Goal: Task Accomplishment & Management: Use online tool/utility

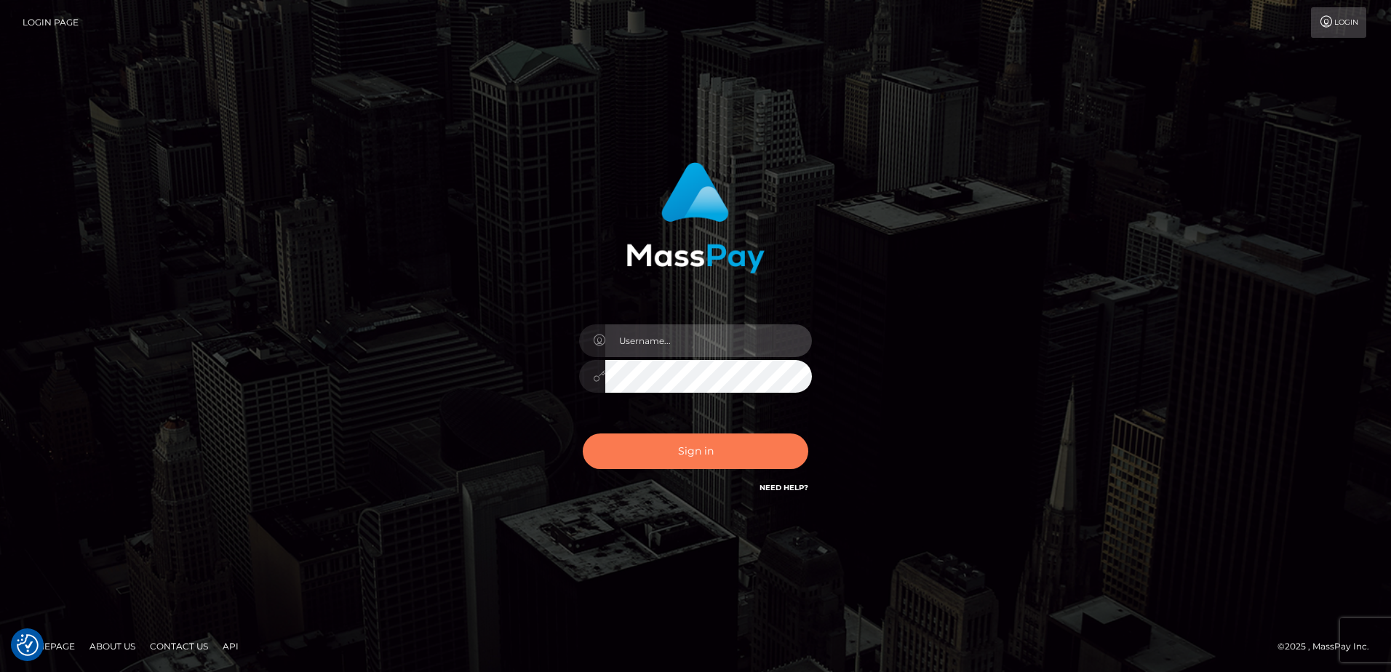
type input "alice.of"
click at [730, 450] on button "Sign in" at bounding box center [695, 451] width 225 height 36
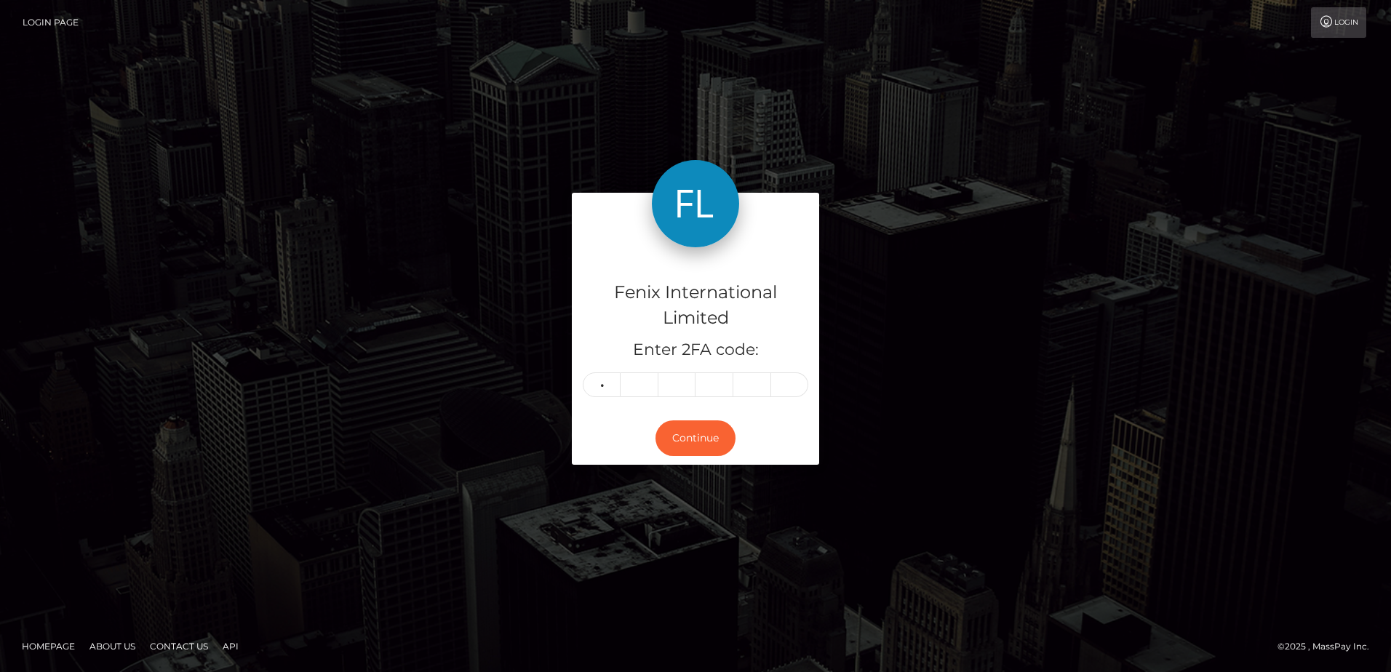
type input "4"
type input "2"
type input "8"
type input "4"
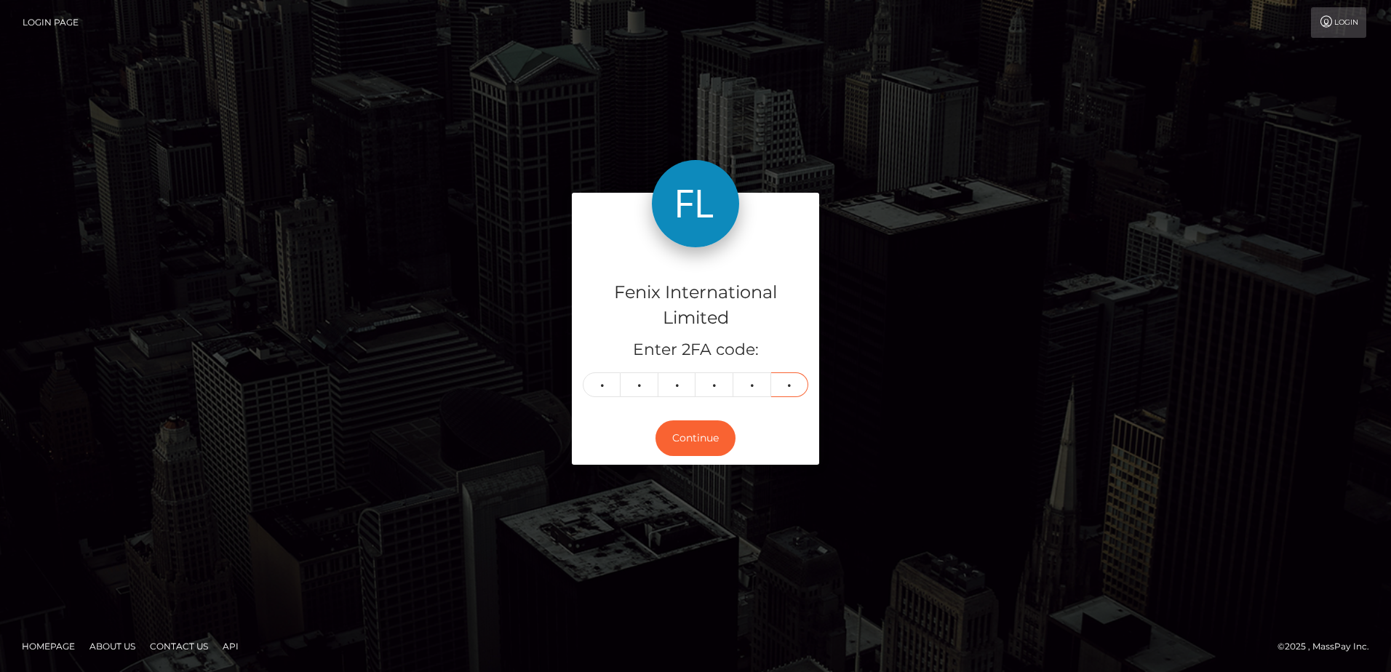
type input "4"
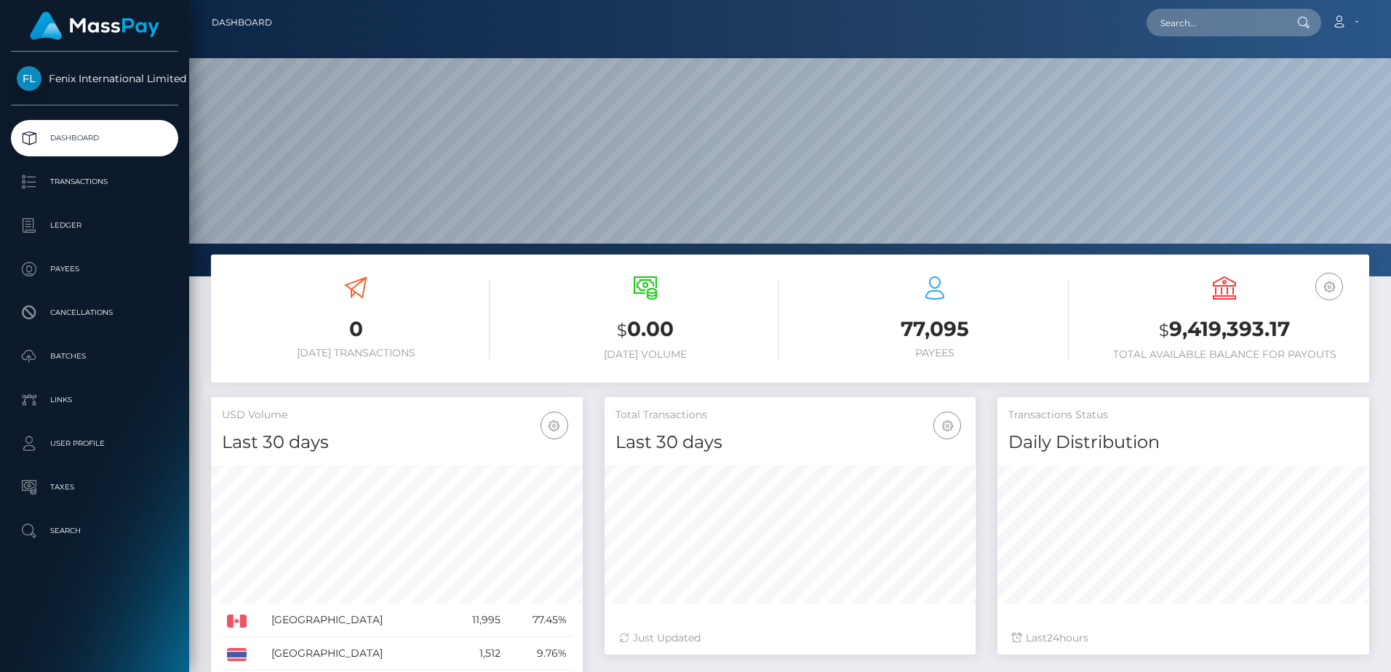
scroll to position [258, 371]
click at [107, 360] on p "Batches" at bounding box center [95, 356] width 156 height 22
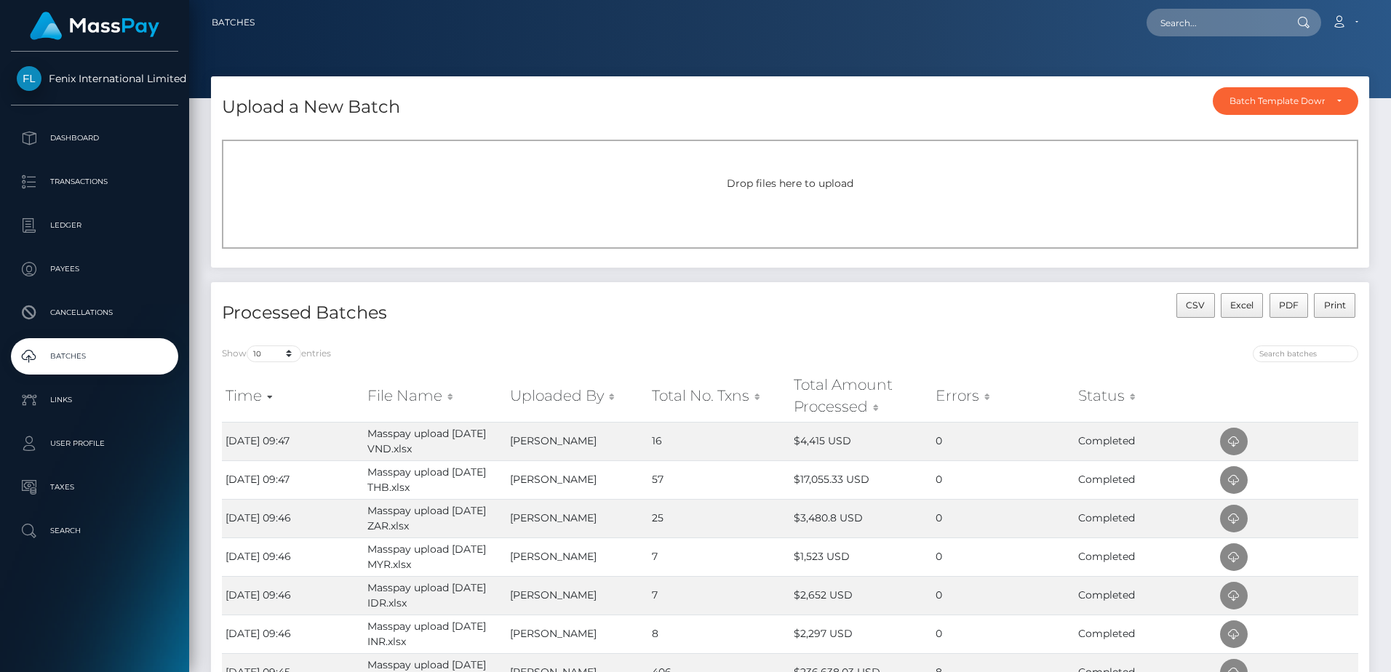
click at [710, 191] on div "Drop files here to upload" at bounding box center [790, 183] width 1104 height 15
click at [826, 204] on div "Drop files here to upload" at bounding box center [790, 194] width 1136 height 109
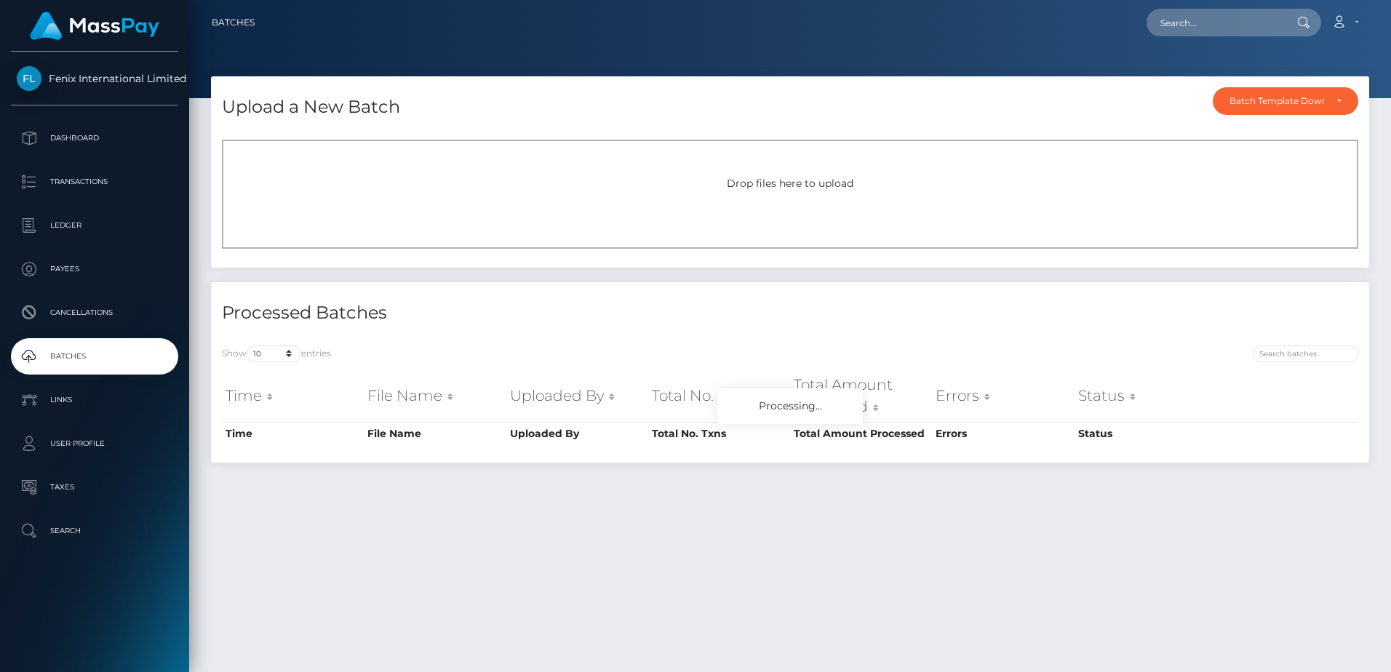
click at [820, 188] on span "Drop files here to upload" at bounding box center [790, 183] width 127 height 13
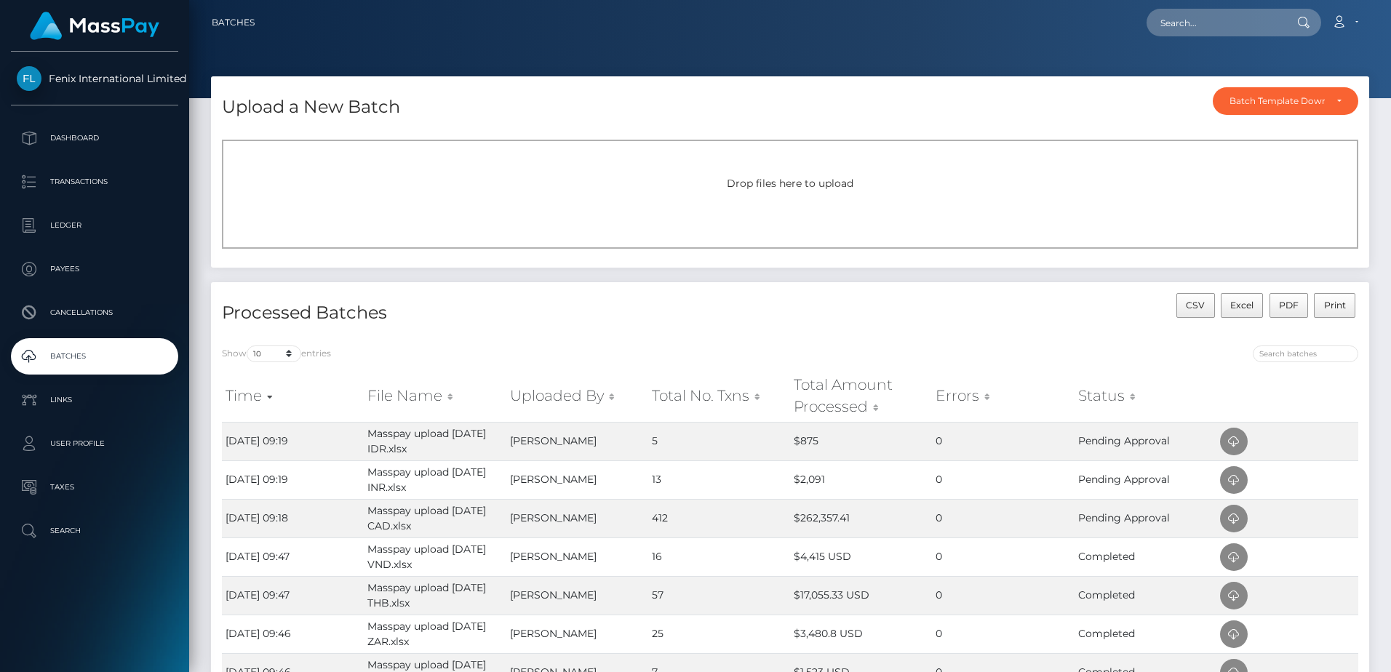
drag, startPoint x: 0, startPoint y: 0, endPoint x: 772, endPoint y: 189, distance: 794.5
click at [772, 189] on span "Drop files here to upload" at bounding box center [790, 183] width 127 height 13
click at [756, 183] on span "Drop files here to upload" at bounding box center [790, 183] width 127 height 13
click at [818, 185] on span "Drop files here to upload" at bounding box center [790, 183] width 127 height 13
click at [821, 189] on span "Drop files here to upload" at bounding box center [790, 183] width 127 height 13
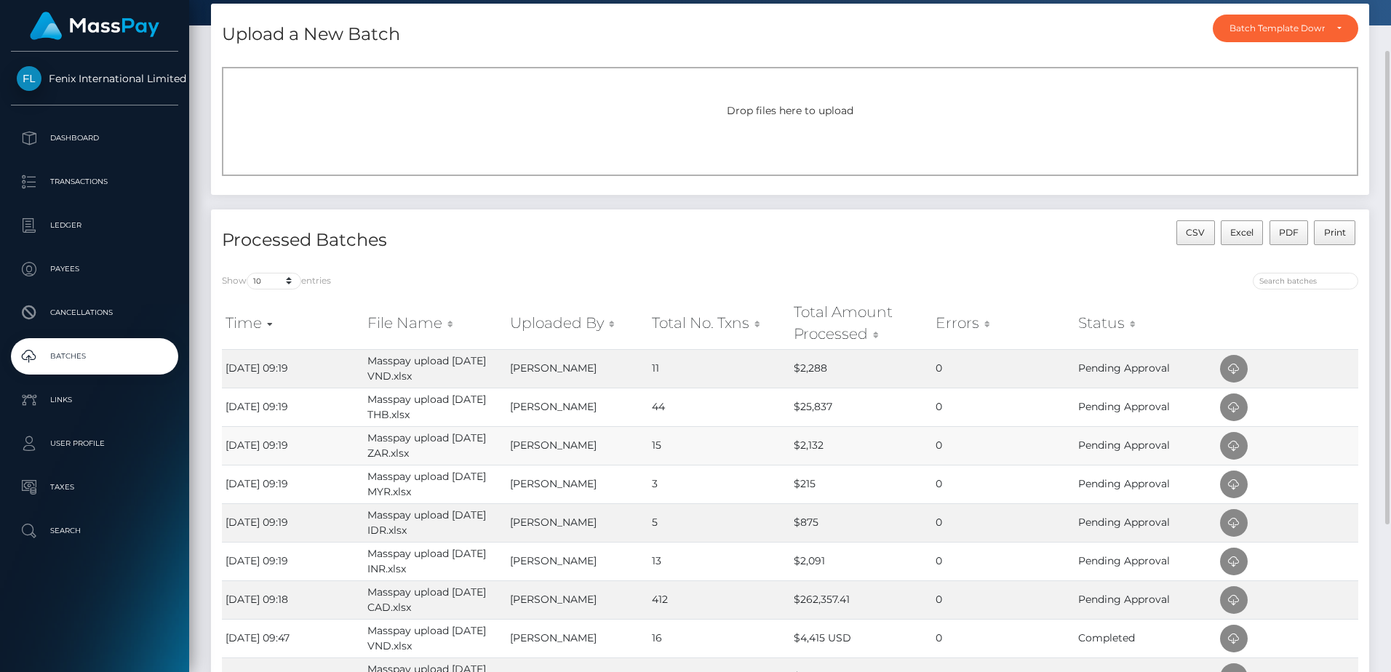
scroll to position [145, 0]
